Goal: Entertainment & Leisure: Consume media (video, audio)

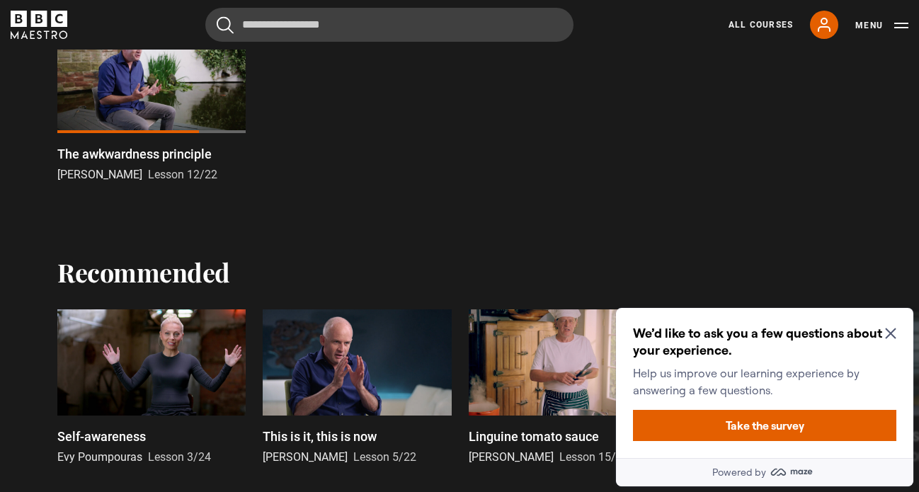
scroll to position [1083, 0]
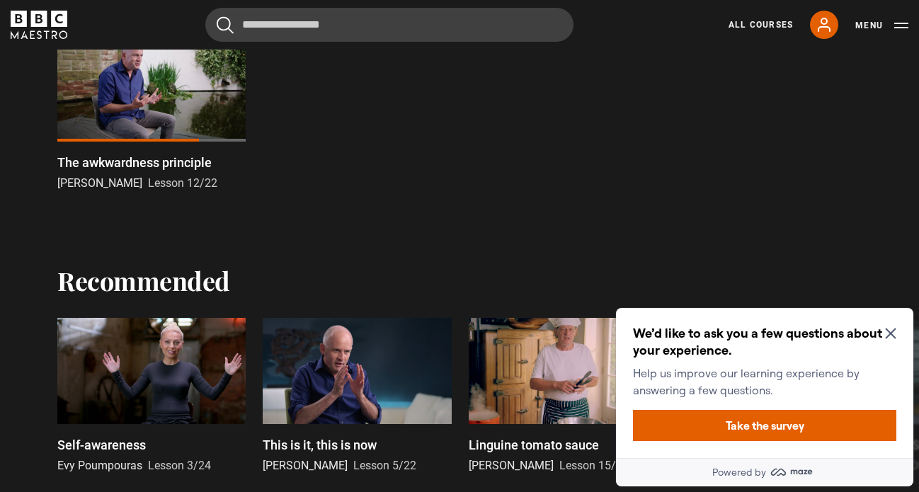
click at [143, 106] on div at bounding box center [151, 88] width 188 height 106
click at [891, 333] on icon "Close Maze Prompt" at bounding box center [890, 333] width 11 height 11
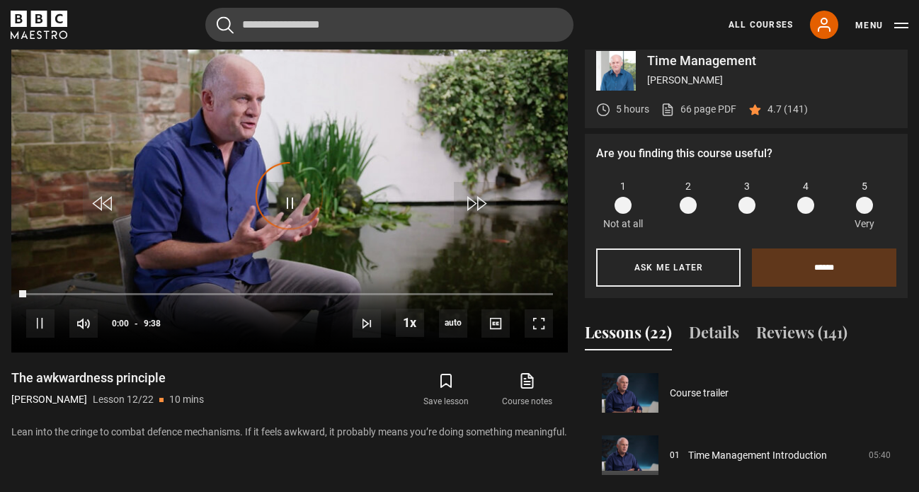
scroll to position [685, 0]
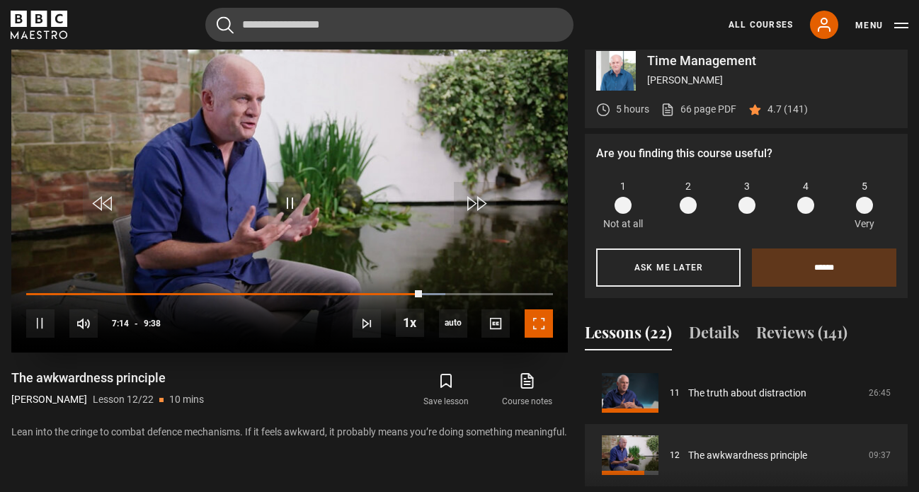
click at [537, 337] on span "Video Player" at bounding box center [538, 323] width 28 height 28
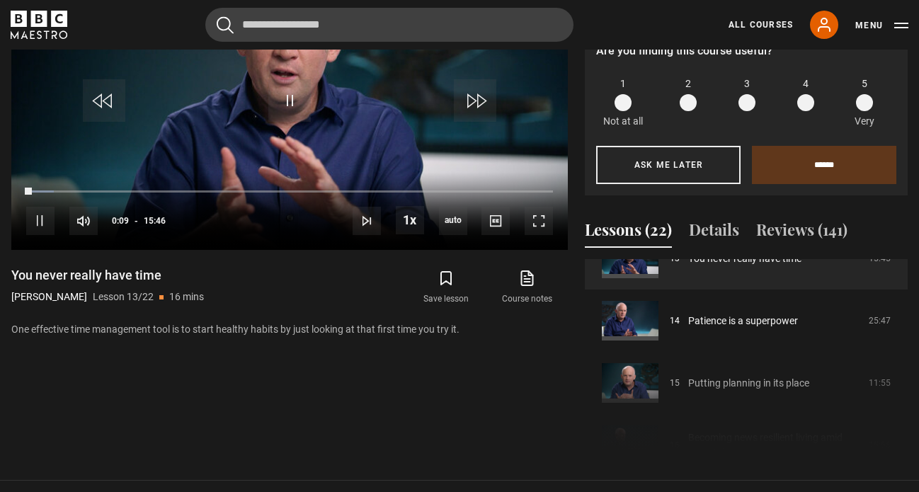
scroll to position [836, 0]
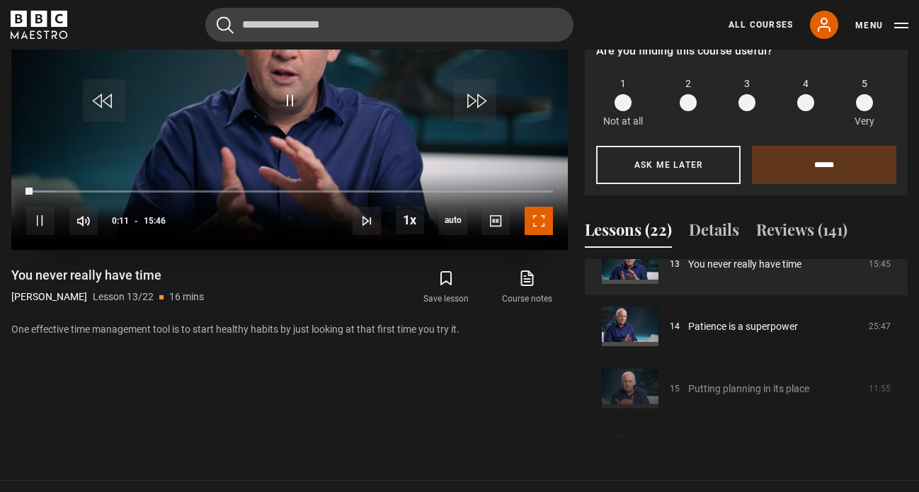
click at [539, 235] on span "Video Player" at bounding box center [538, 221] width 28 height 28
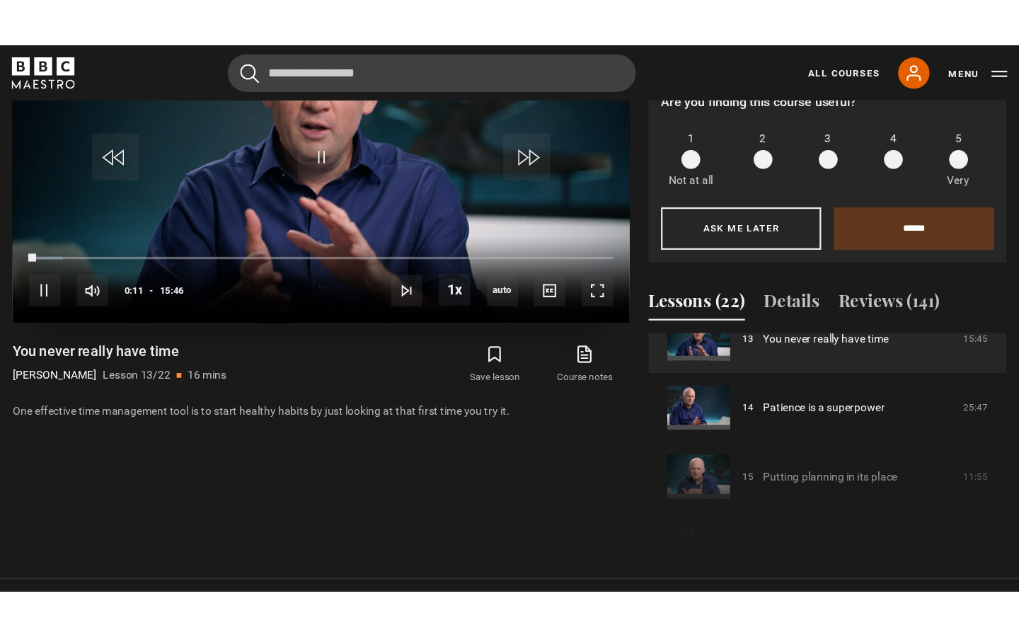
scroll to position [643, 0]
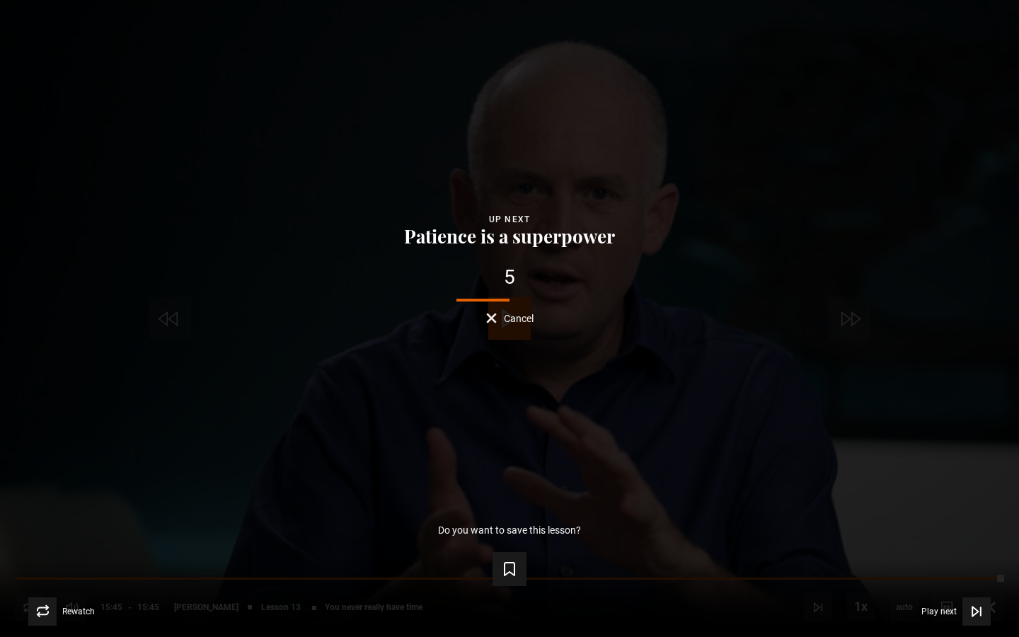
click at [514, 321] on span "Cancel" at bounding box center [519, 318] width 30 height 10
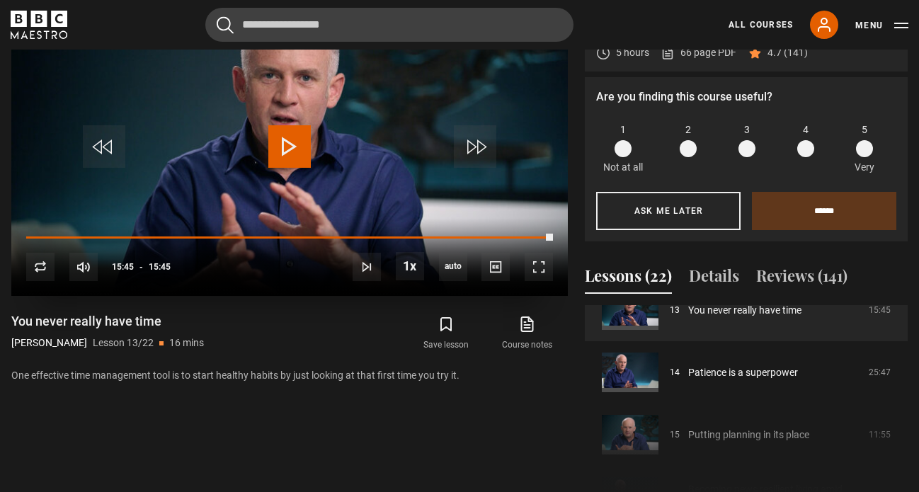
click at [294, 154] on span "Video Player" at bounding box center [289, 146] width 42 height 42
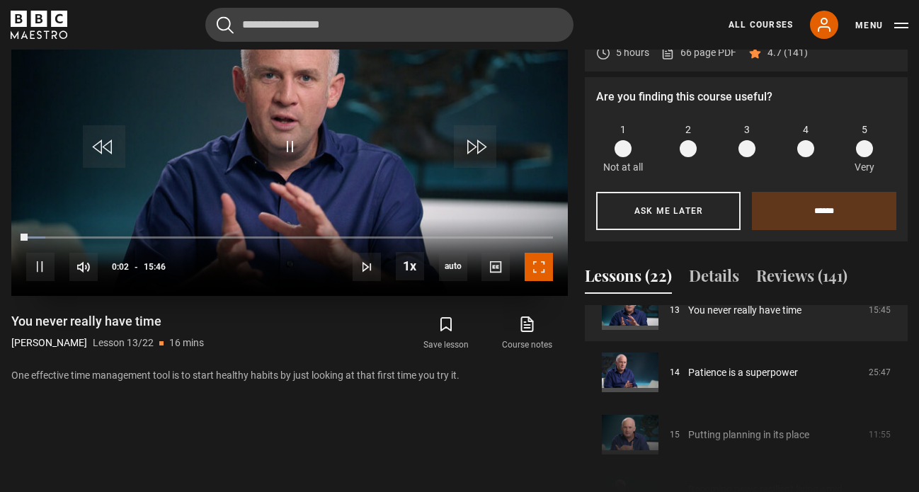
click at [545, 281] on span "Video Player" at bounding box center [538, 267] width 28 height 28
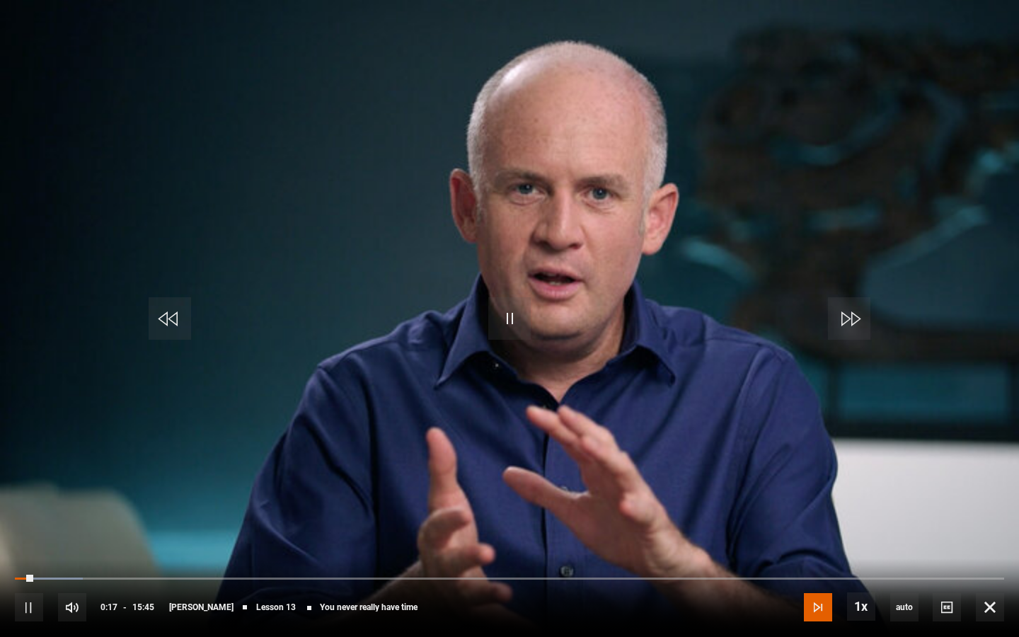
click at [825, 491] on span "Video Player" at bounding box center [818, 607] width 28 height 28
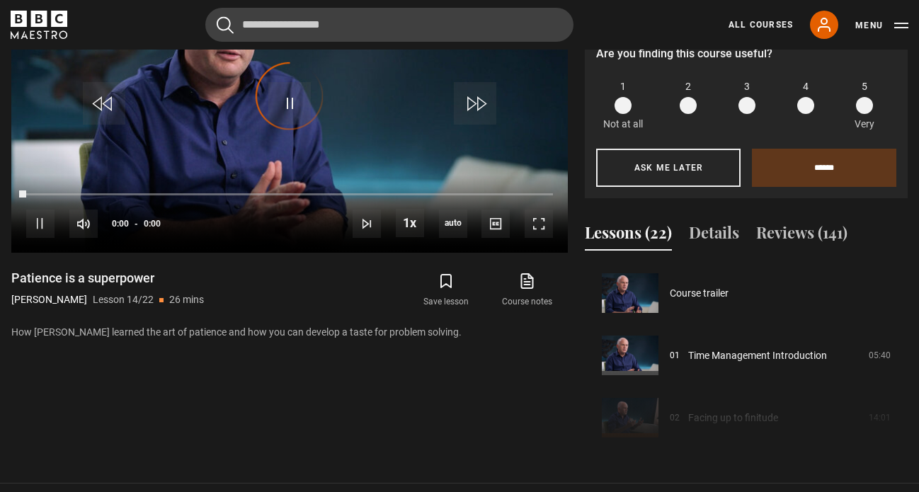
scroll to position [810, 0]
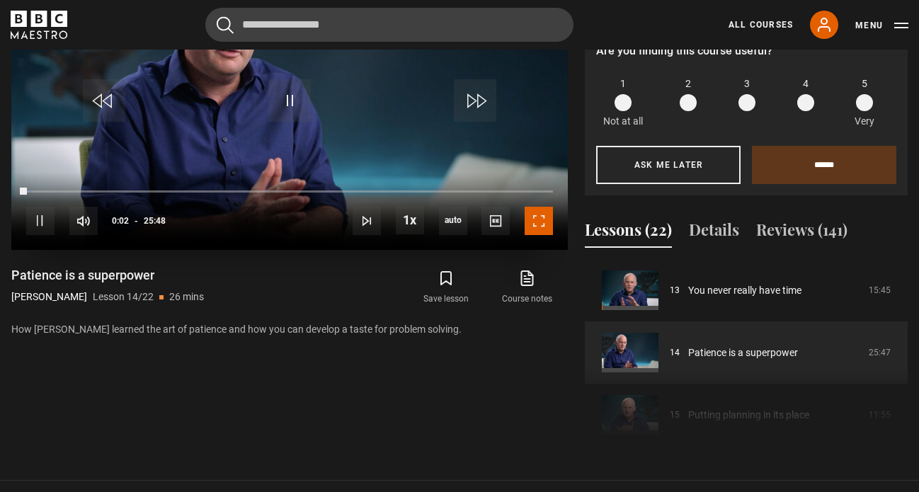
click at [540, 235] on span "Video Player" at bounding box center [538, 221] width 28 height 28
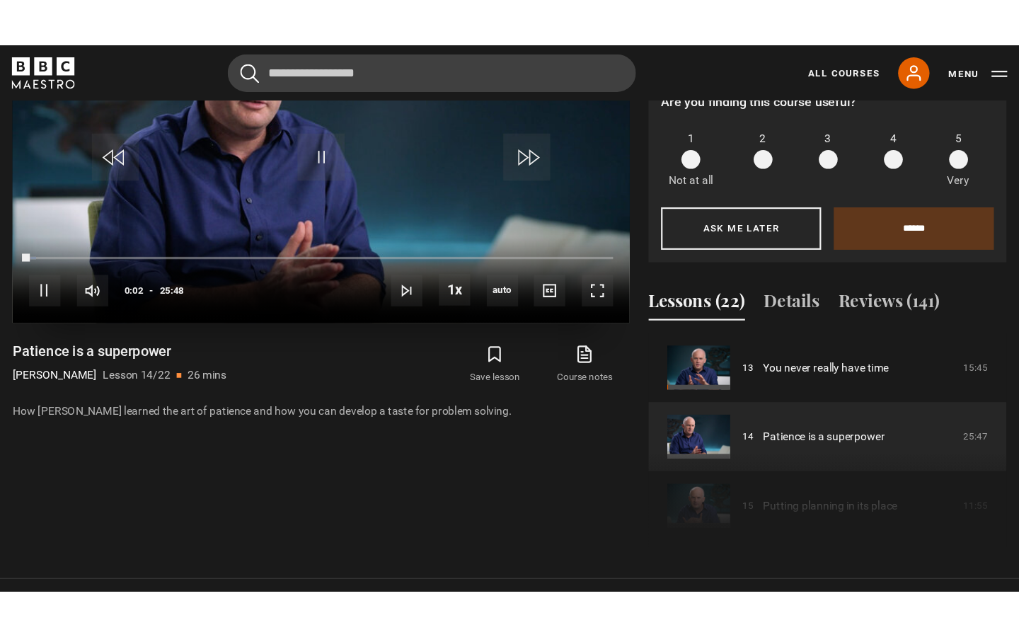
scroll to position [643, 0]
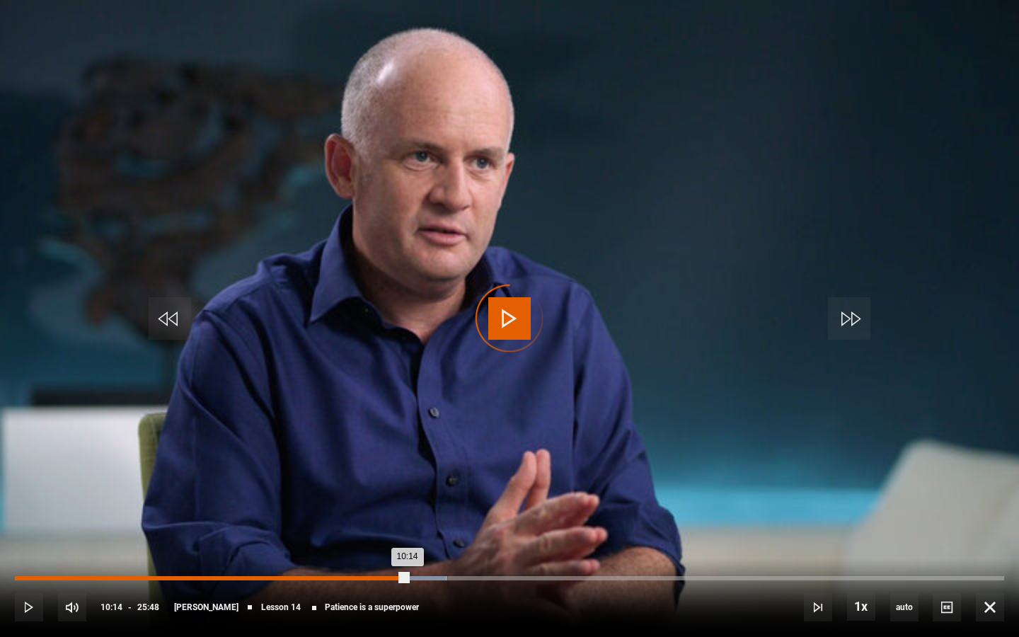
click at [197, 491] on div "04:44" at bounding box center [198, 578] width 2 height 4
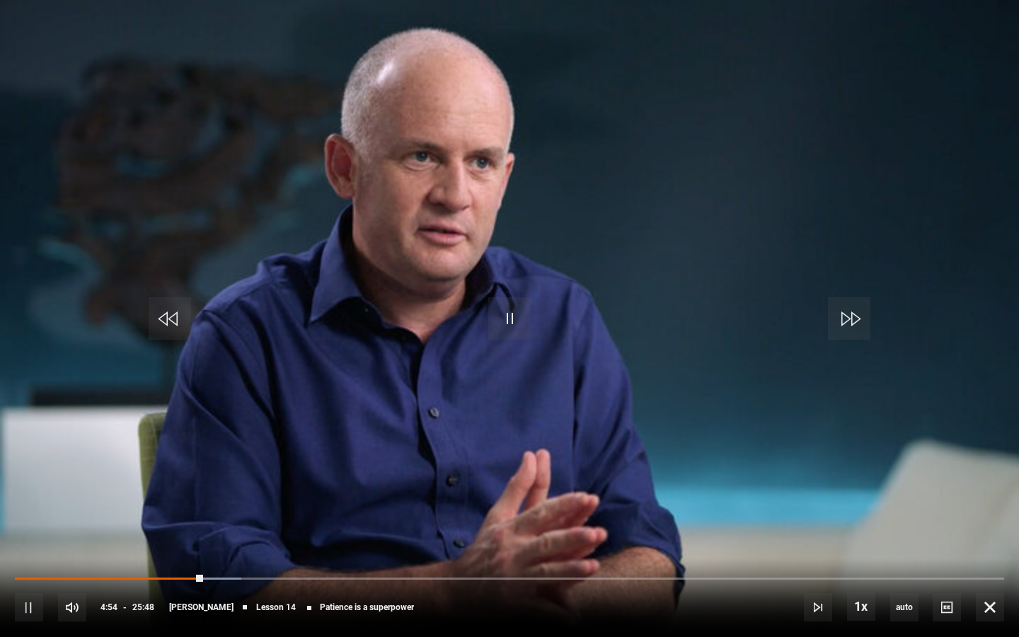
click at [638, 491] on div "10s Skip Back 10 seconds Pause 10s Skip Forward 10 seconds Loaded : 22.93% 04:4…" at bounding box center [509, 597] width 1019 height 79
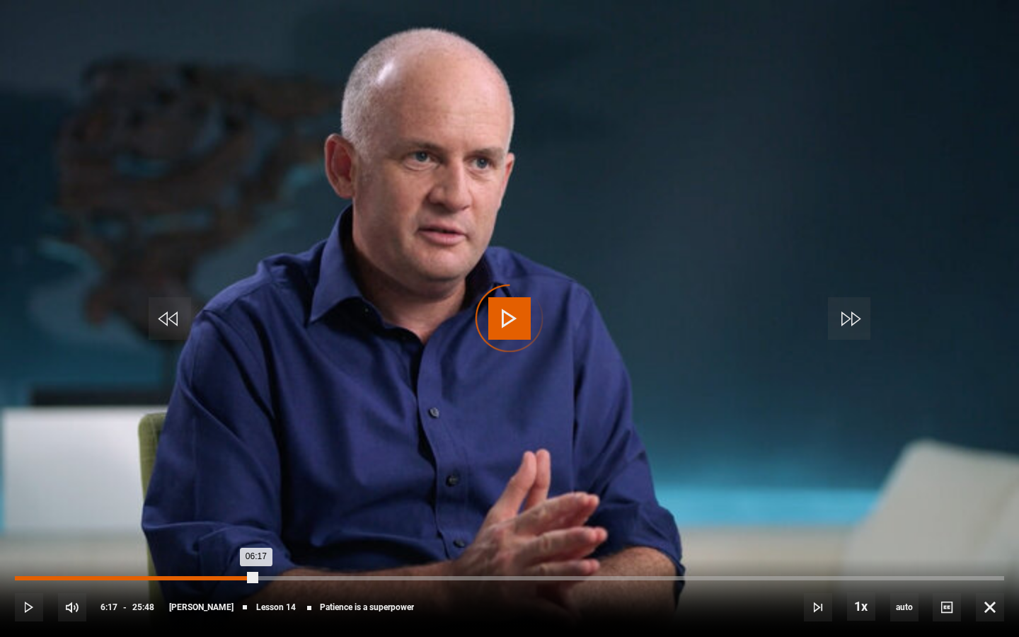
click at [255, 491] on div "Loaded : 23.26% 06:17 06:17" at bounding box center [509, 578] width 989 height 4
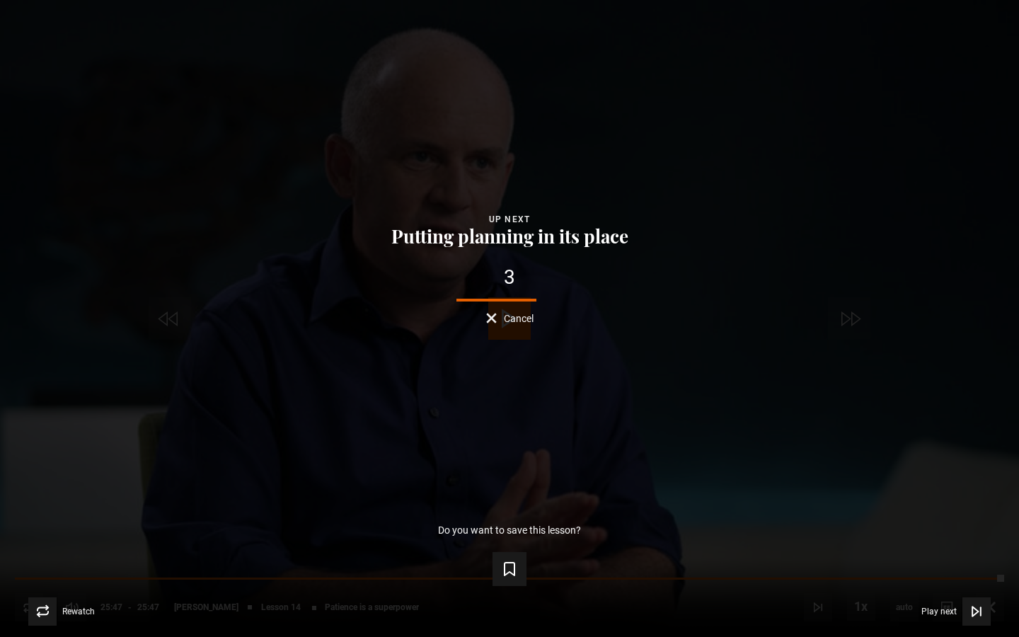
click at [504, 306] on div "3 Cancel" at bounding box center [510, 295] width 974 height 56
click at [509, 324] on div "Lesson Completed Up next Putting planning in its place 2 Cancel Do you want to …" at bounding box center [509, 318] width 1019 height 637
click at [509, 317] on span "Cancel" at bounding box center [519, 318] width 30 height 10
